Goal: Task Accomplishment & Management: Manage account settings

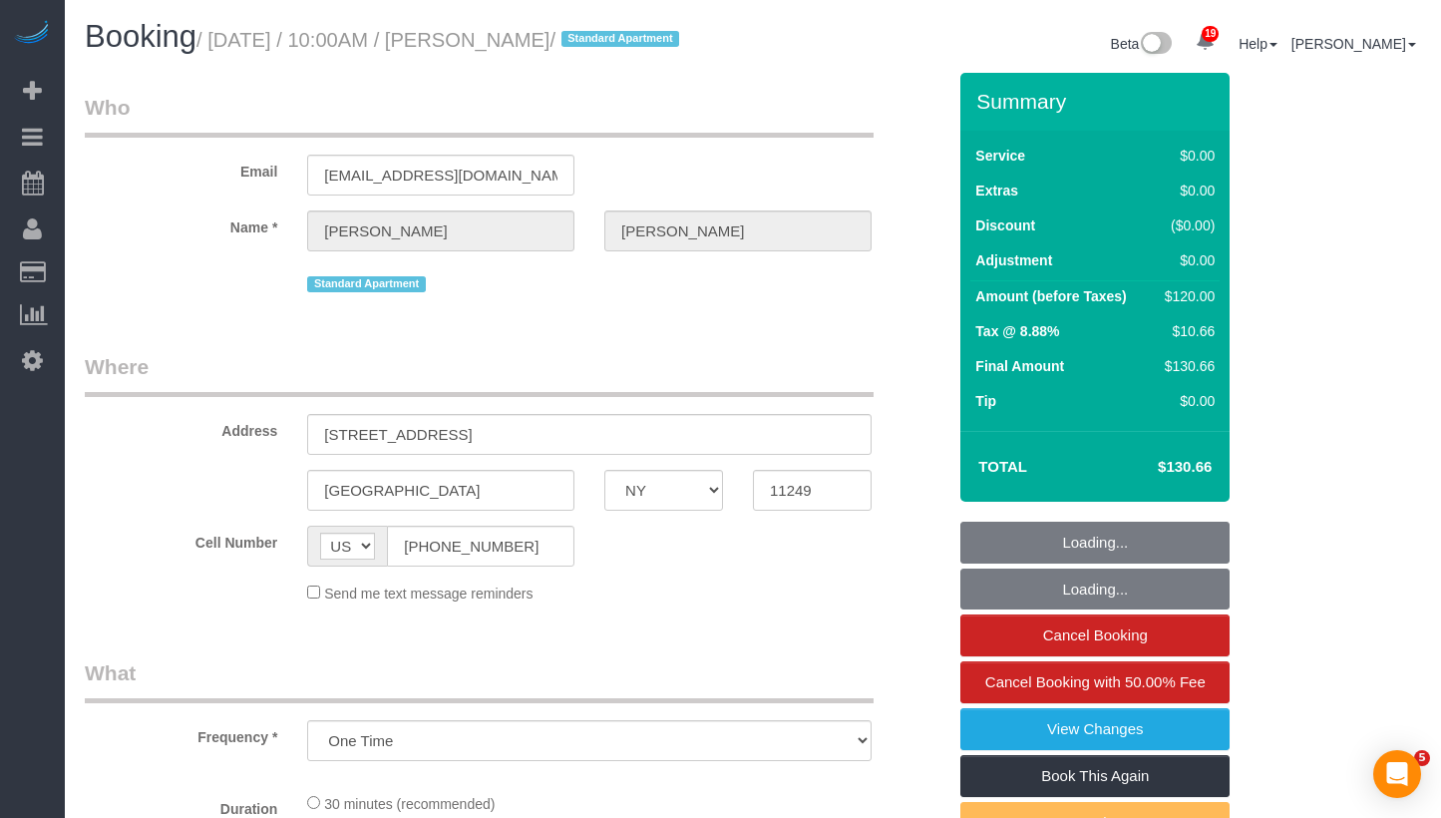
select select "NY"
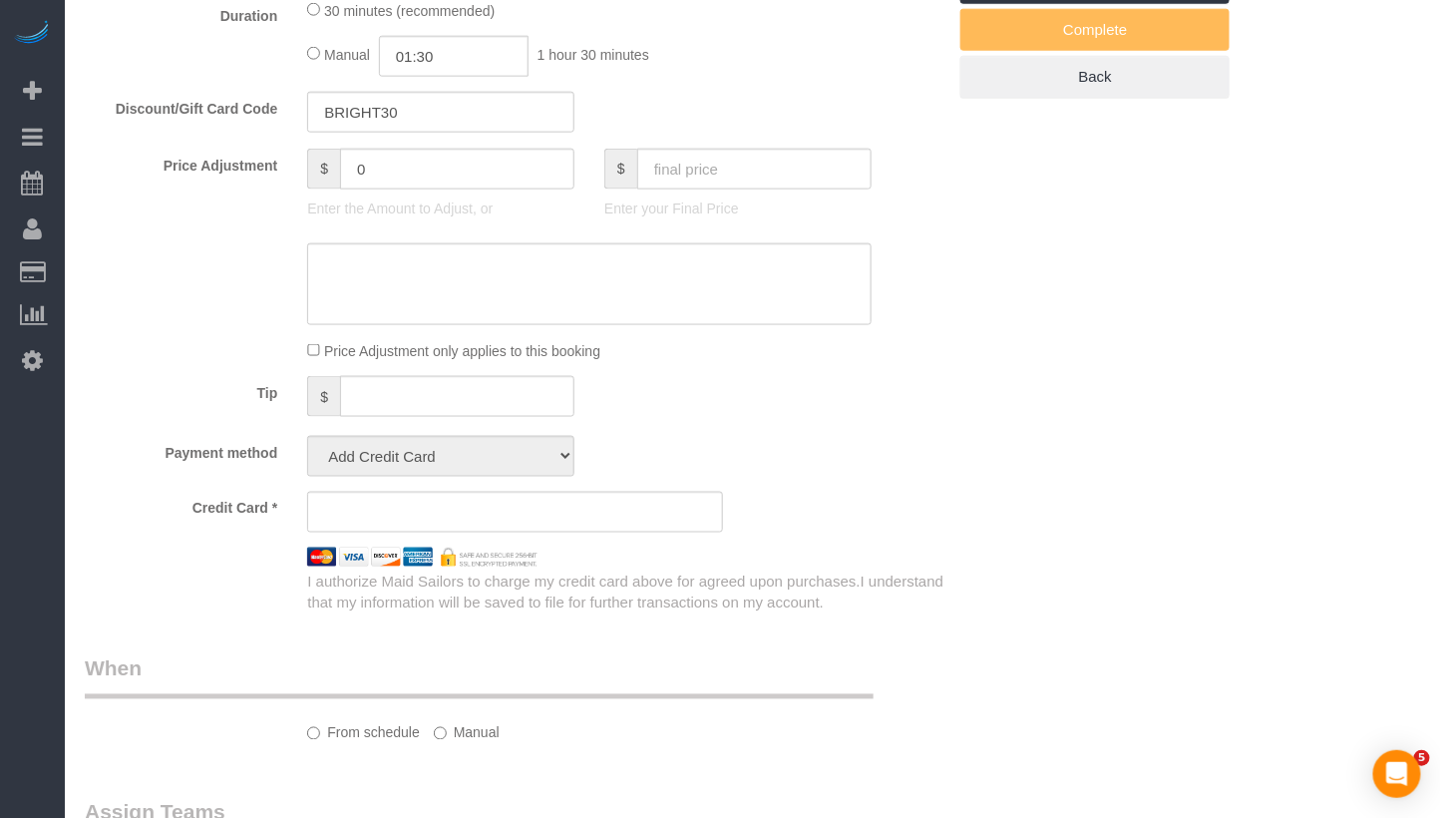
select select "string:stripe-pm_1RoW894VGloSiKo7hRAtVppr"
select select "spot1"
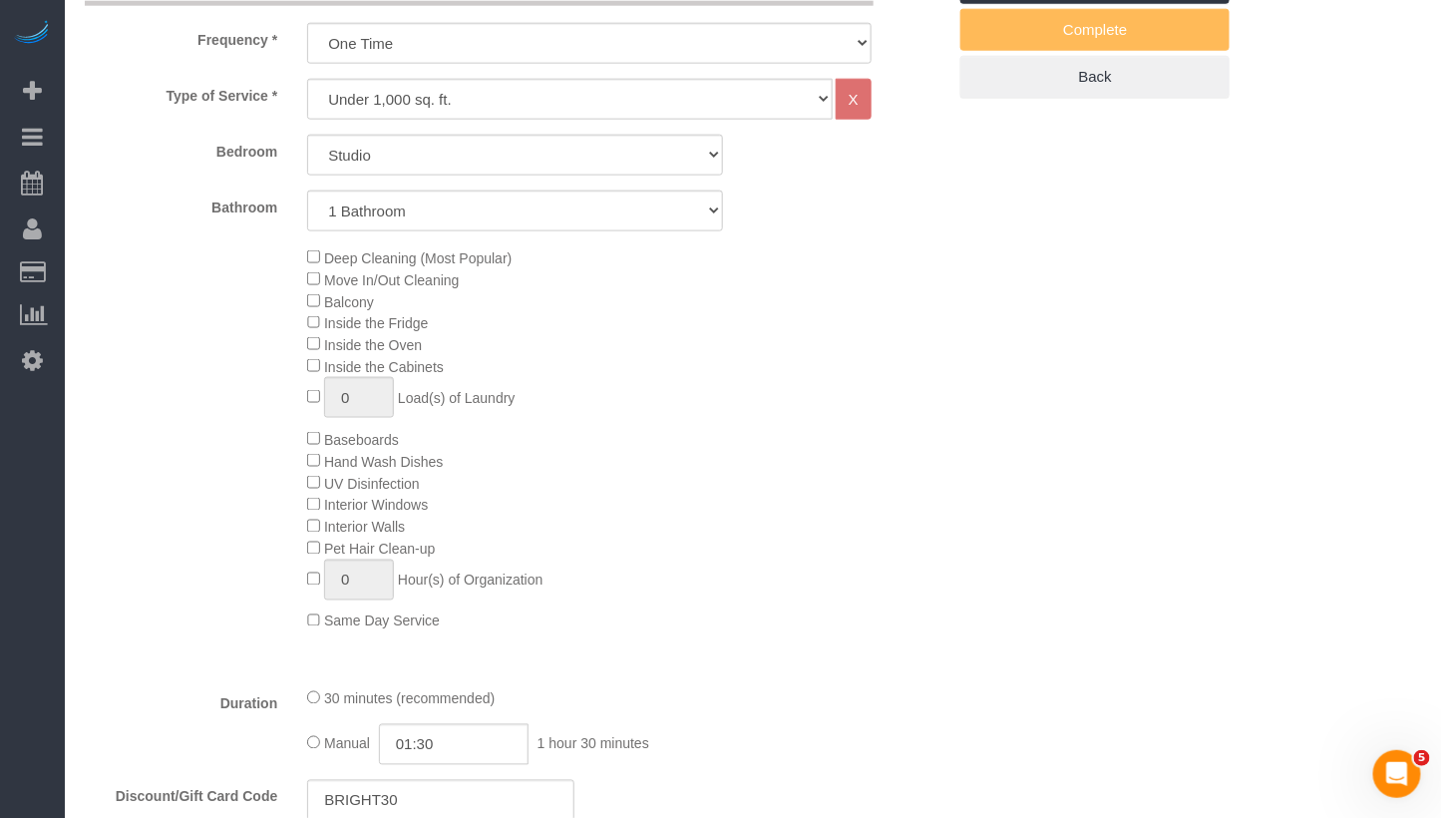
scroll to position [793, 0]
select select "object:1478"
select select "spot47"
select select "number:89"
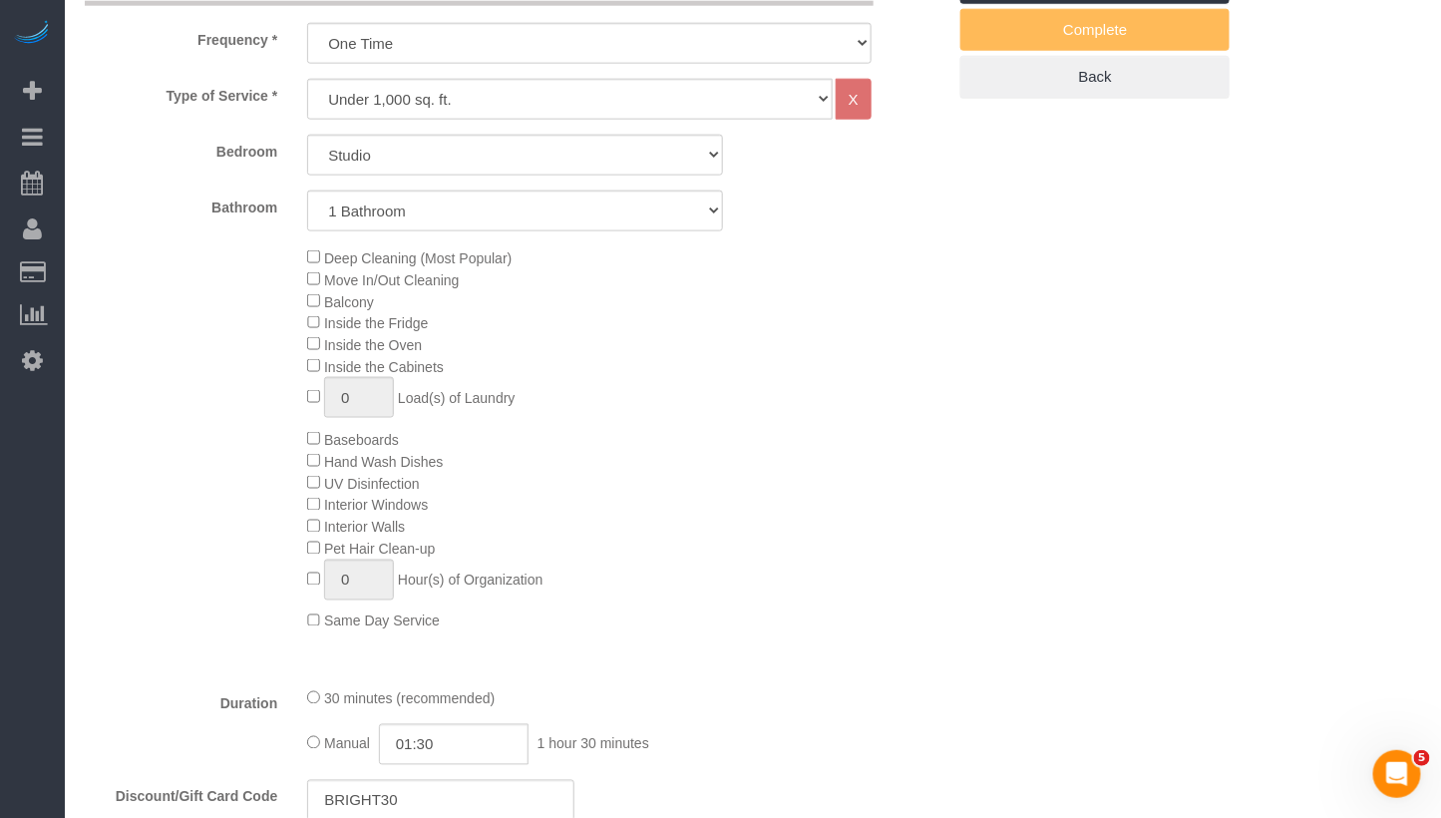
select select "number:90"
select select "number:15"
select select "number:6"
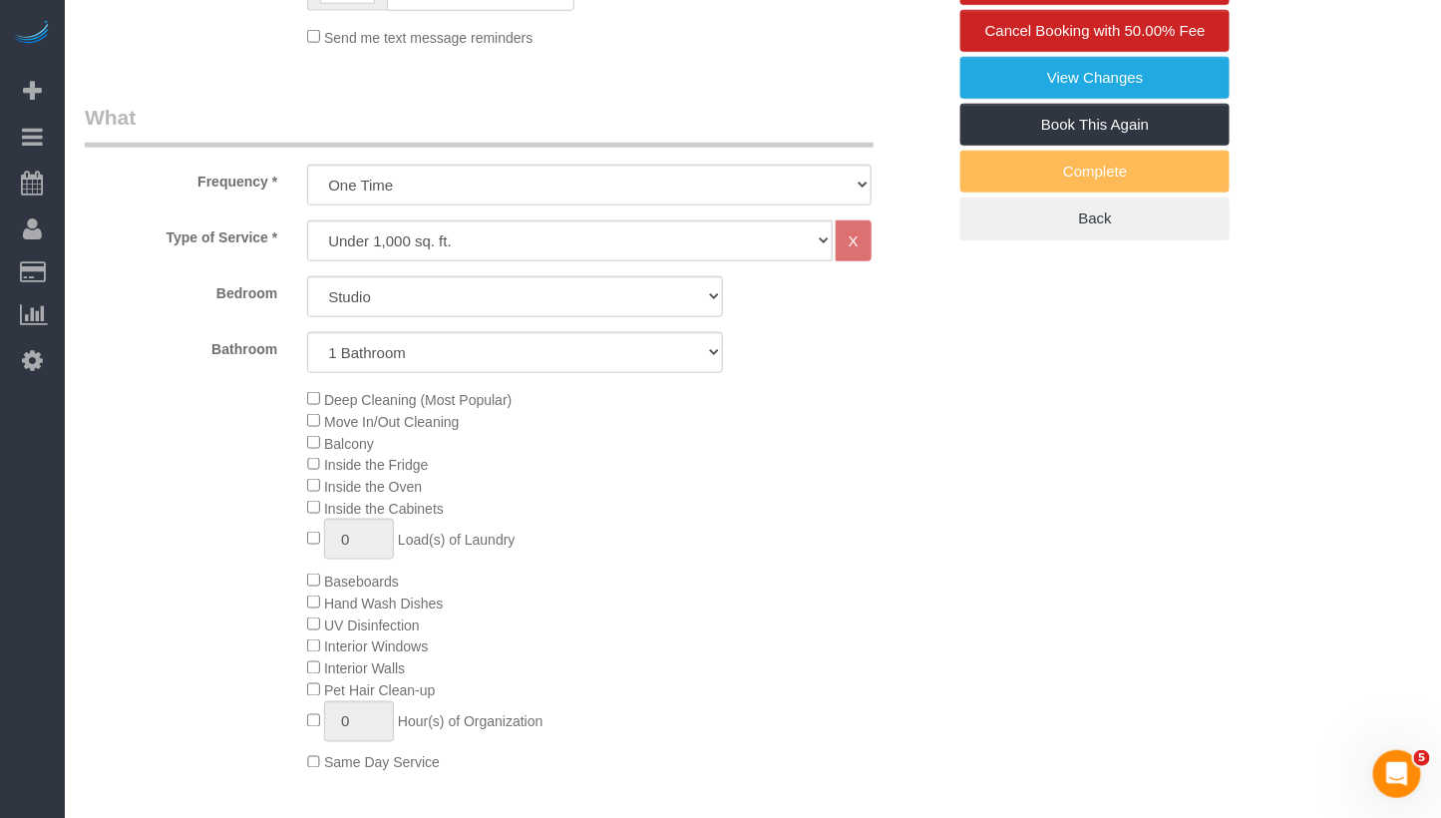
scroll to position [586, 0]
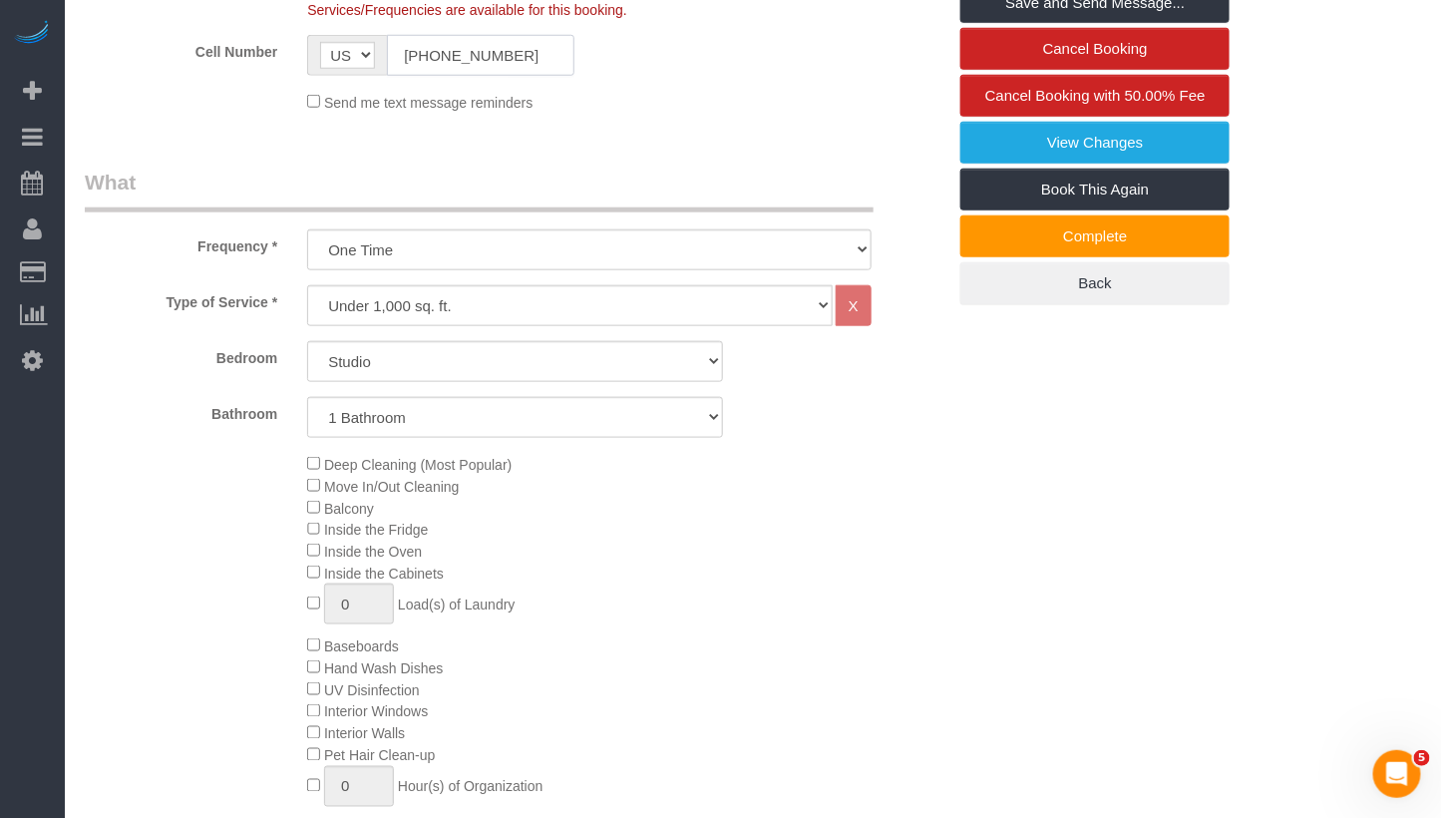
drag, startPoint x: 518, startPoint y: 85, endPoint x: 272, endPoint y: 75, distance: 245.5
click at [272, 75] on div "Cell Number AF AL DZ AD AO AI AQ AG AR AM AW AU AT AZ BS BH BD BB BY BE BZ BJ B…" at bounding box center [515, 55] width 891 height 41
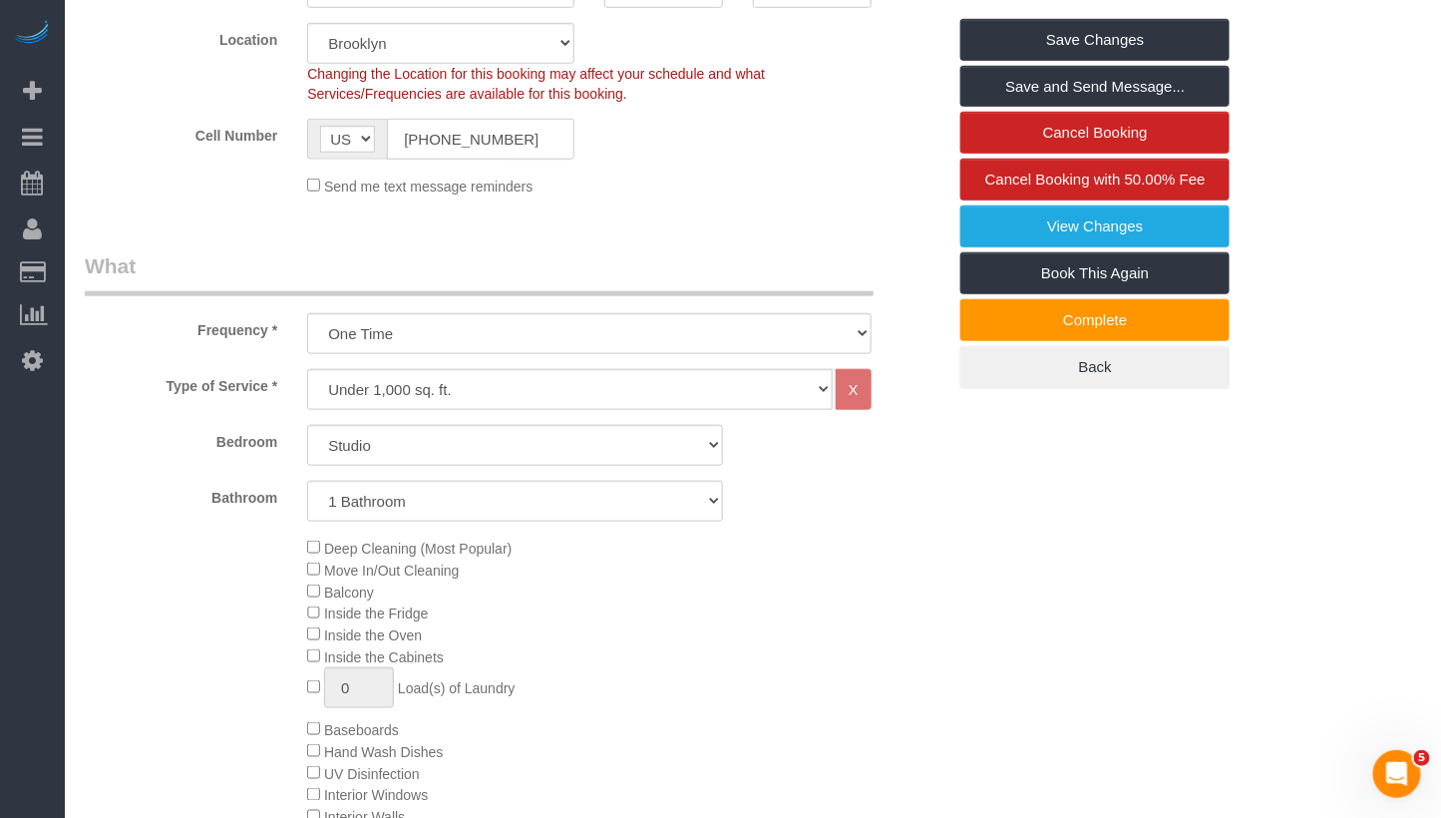
scroll to position [0, 0]
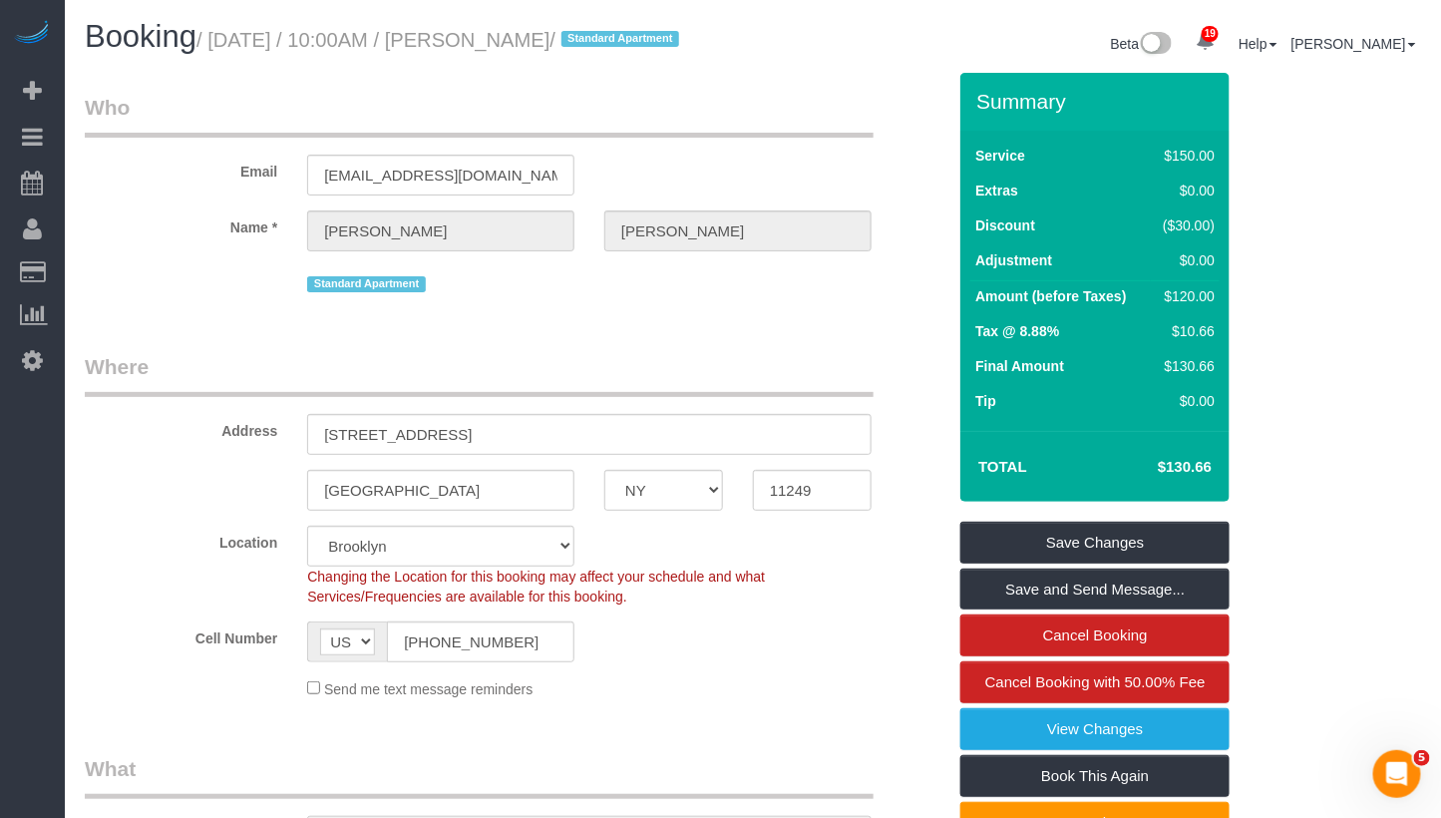
click at [649, 54] on h1 "Booking / [DATE] / 10:00AM / [PERSON_NAME] / Standard Apartment" at bounding box center [411, 37] width 653 height 34
drag, startPoint x: 650, startPoint y: 42, endPoint x: 518, endPoint y: 43, distance: 132.6
click at [518, 43] on small "/ [DATE] / 10:00AM / [PERSON_NAME] / Standard Apartment" at bounding box center [440, 40] width 489 height 22
copy small "[PERSON_NAME]"
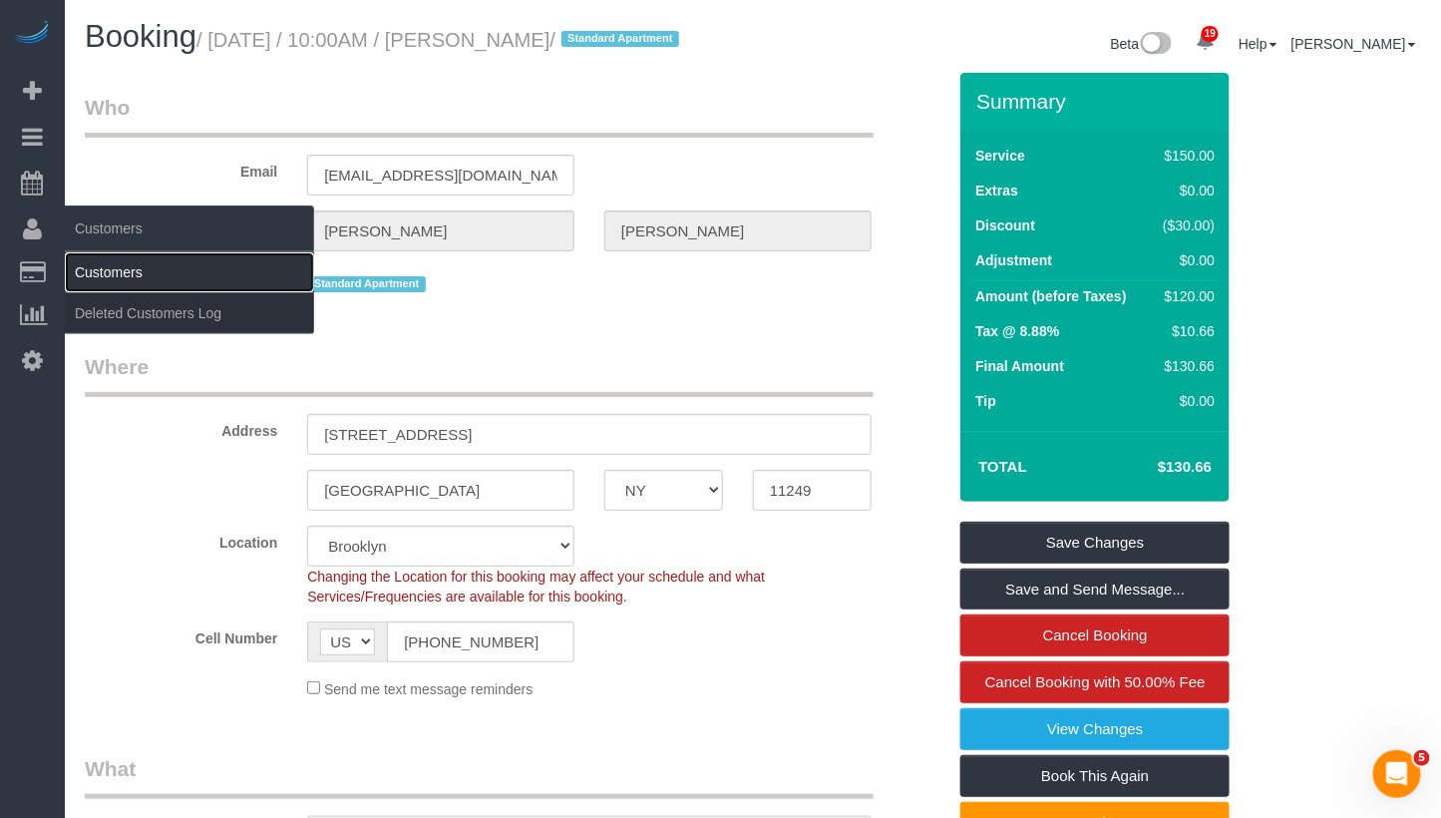
click at [136, 270] on link "Customers" at bounding box center [189, 272] width 249 height 40
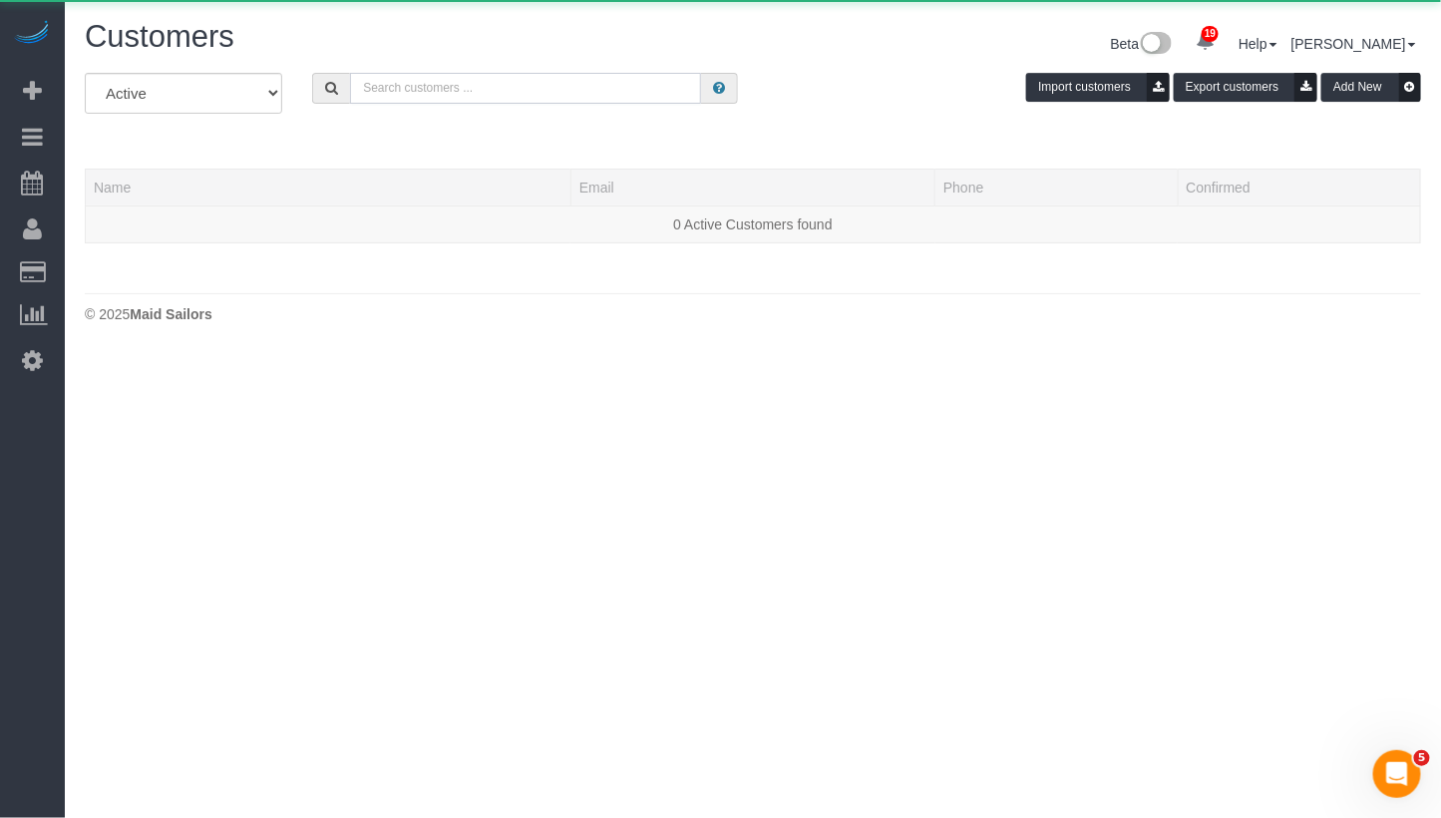
click at [618, 83] on input "text" at bounding box center [525, 88] width 351 height 31
paste input "[PERSON_NAME]"
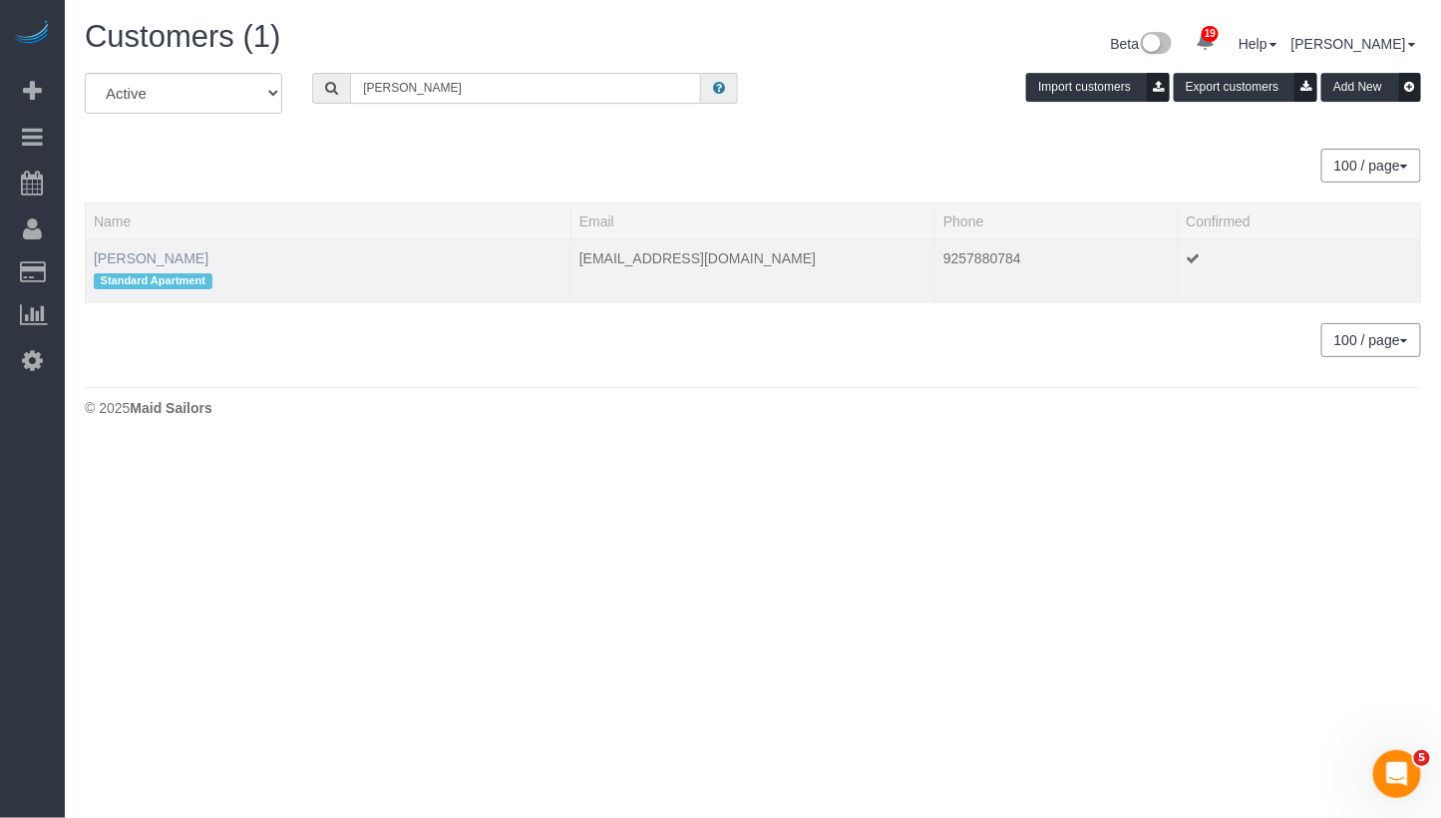
type input "[PERSON_NAME]"
click at [142, 257] on link "[PERSON_NAME]" at bounding box center [151, 258] width 115 height 16
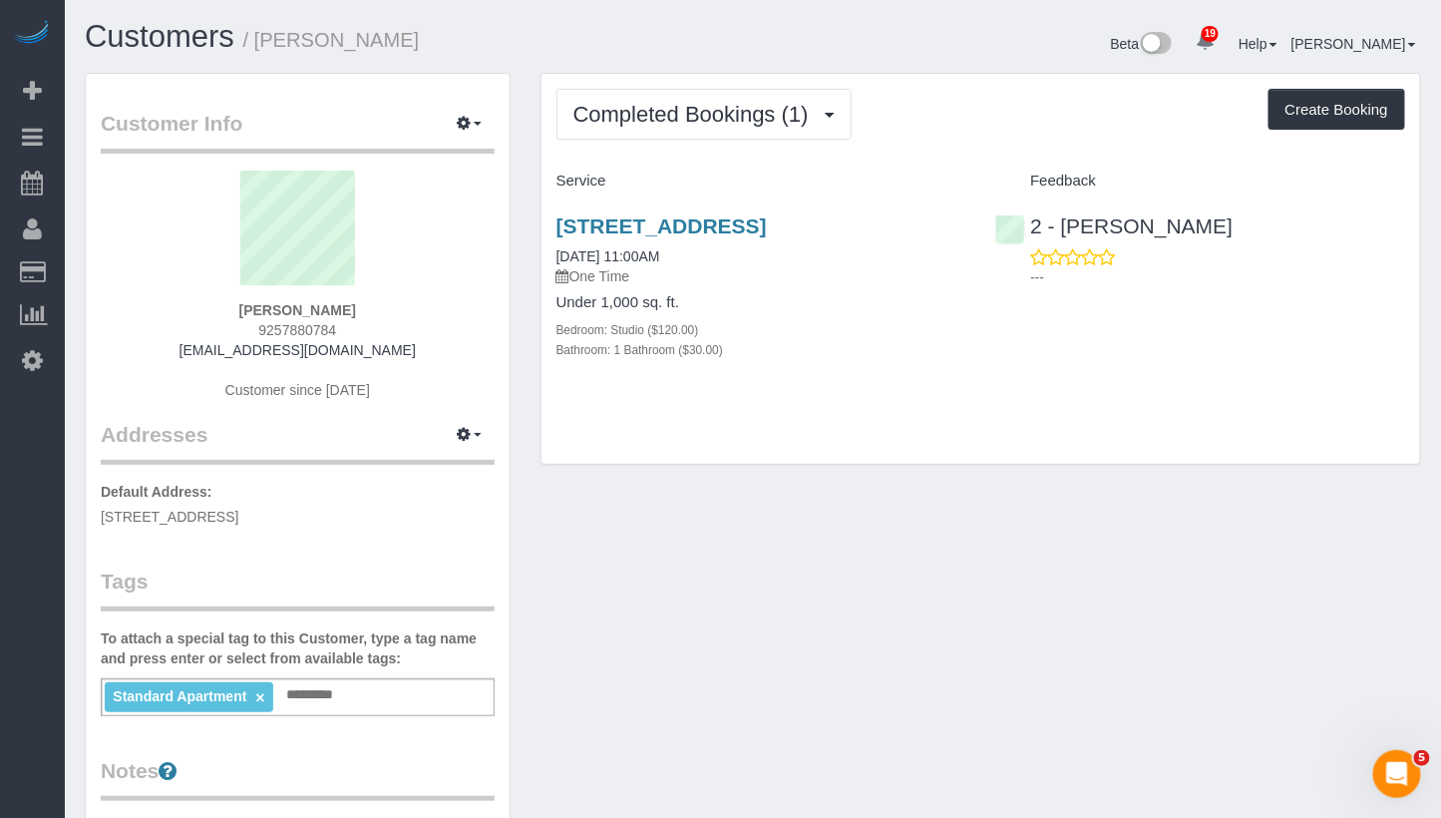
click at [378, 691] on div "Standard Apartment × Add a tag" at bounding box center [298, 697] width 394 height 38
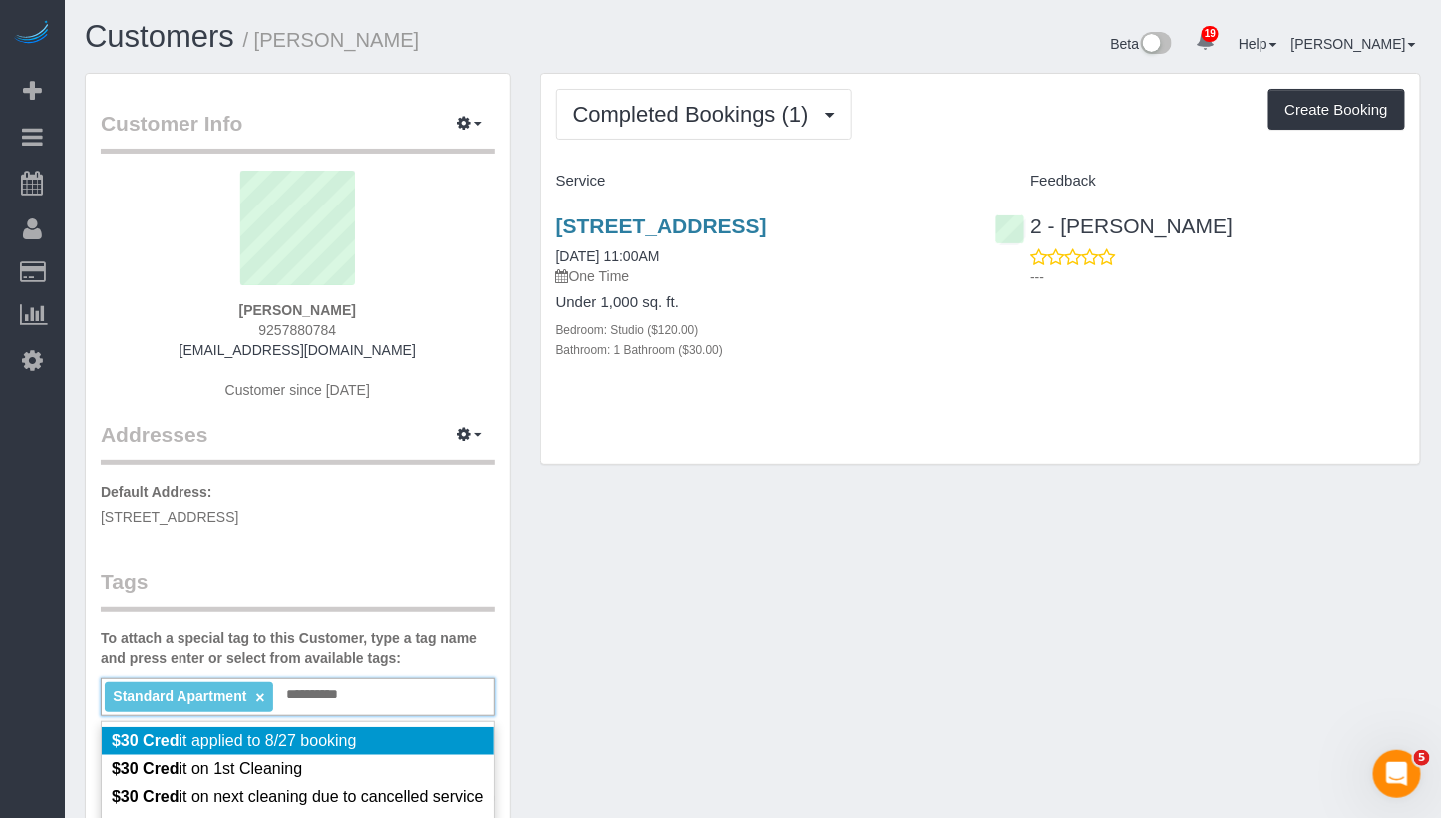
type input "**********"
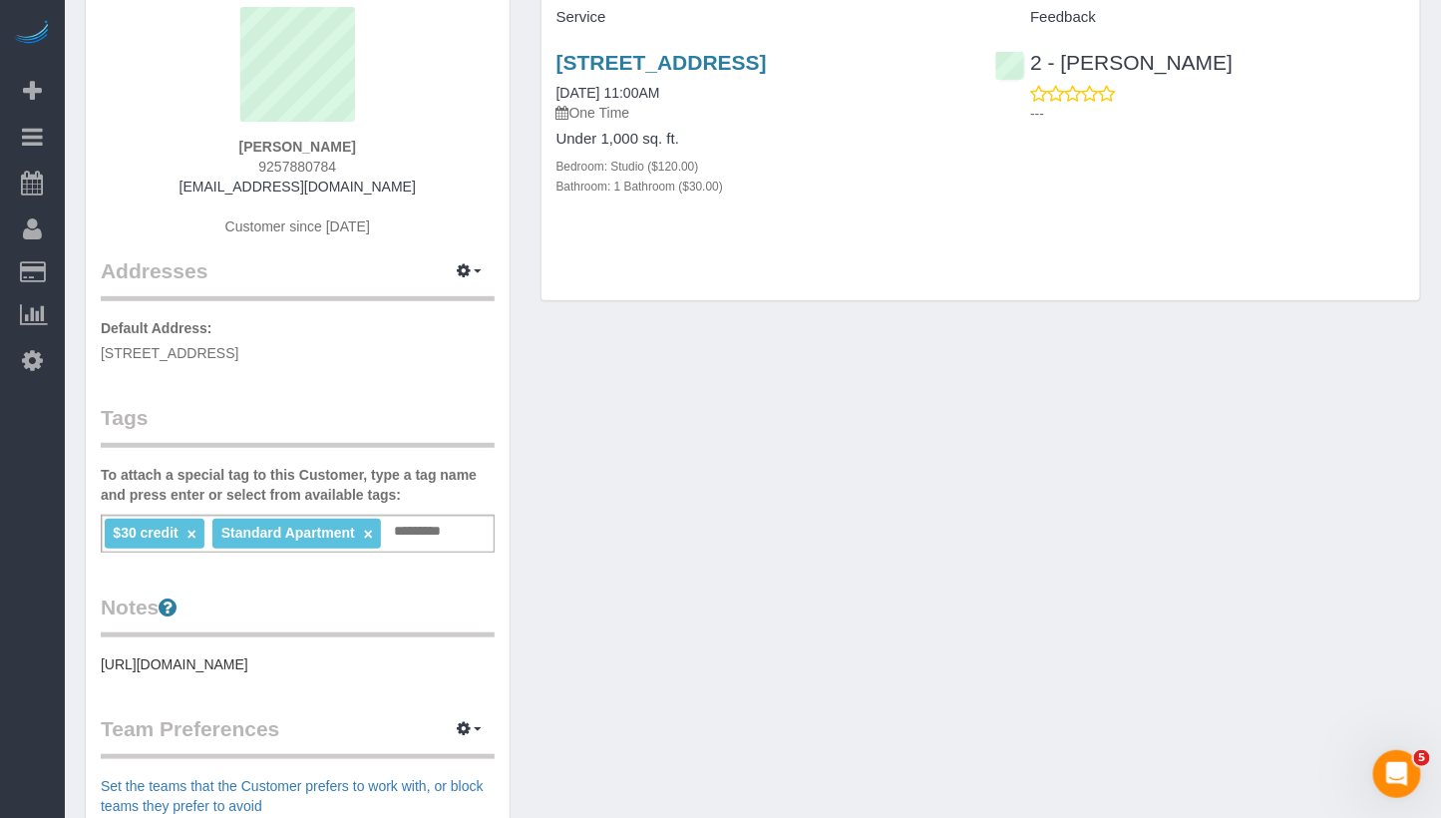
scroll to position [211, 0]
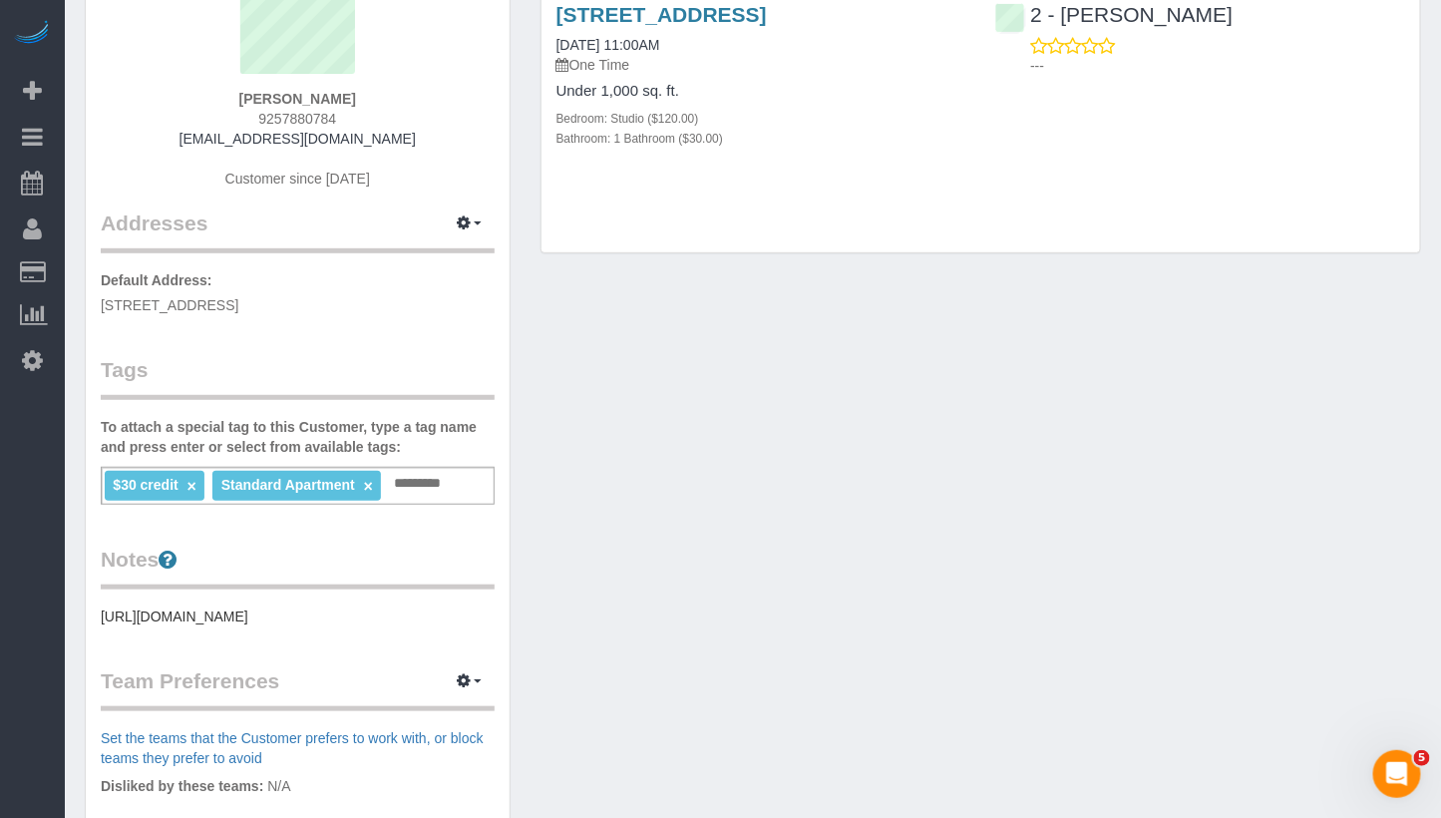
click at [457, 471] on input "text" at bounding box center [423, 484] width 69 height 26
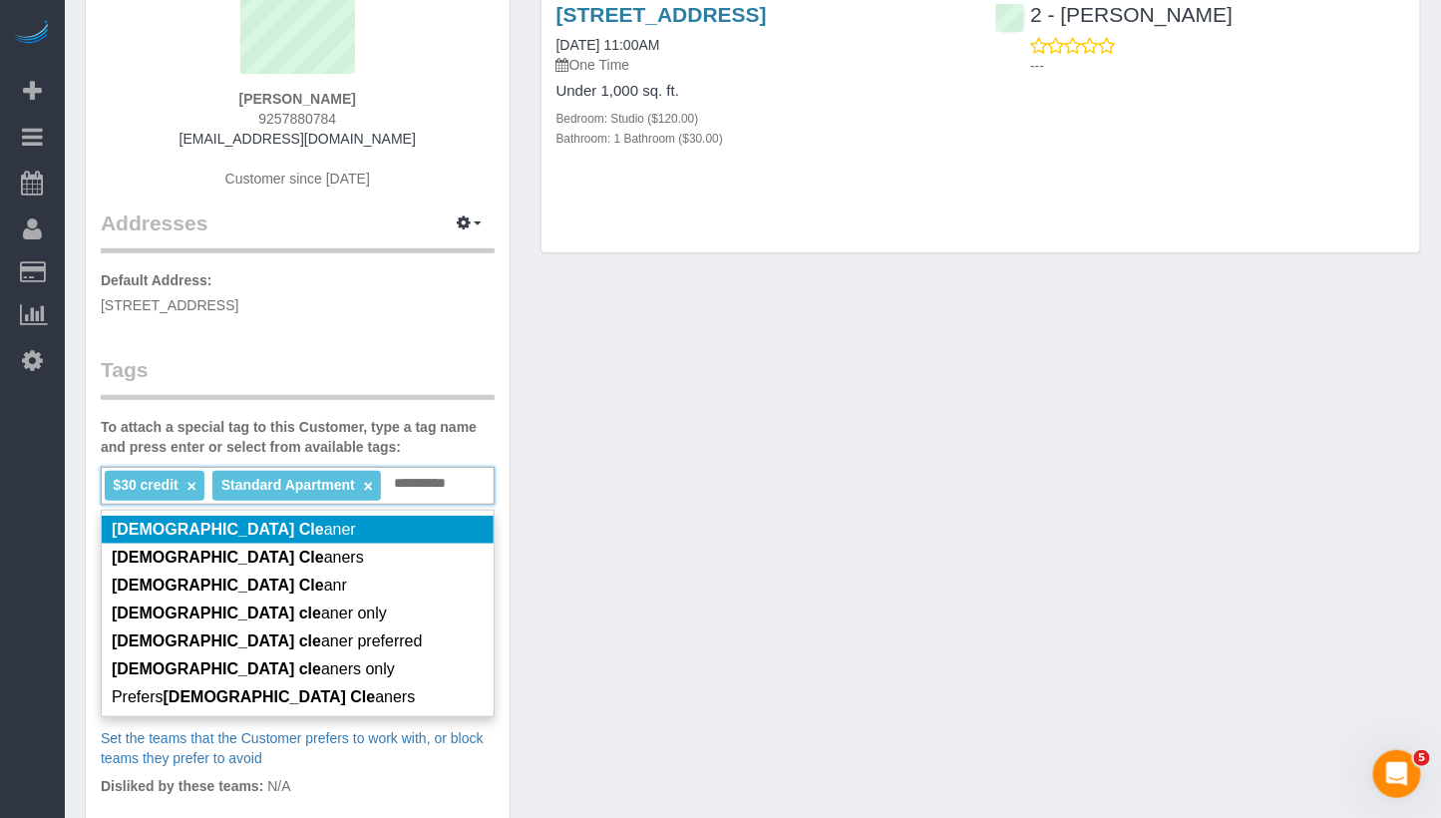
type input "**********"
click at [451, 521] on li "Female Cle aner" at bounding box center [298, 530] width 392 height 28
